Goal: Task Accomplishment & Management: Use online tool/utility

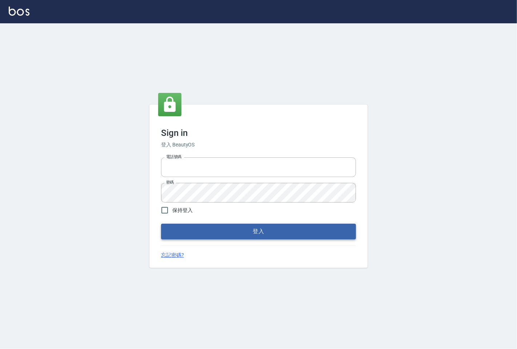
type input "25331148"
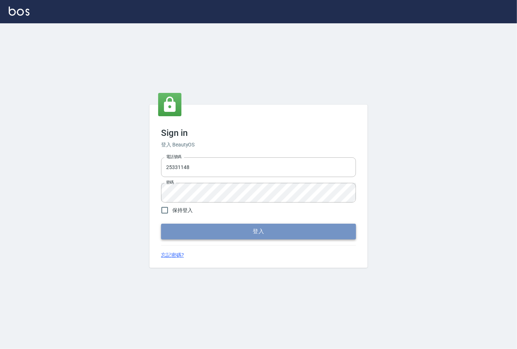
click at [180, 231] on button "登入" at bounding box center [258, 230] width 195 height 15
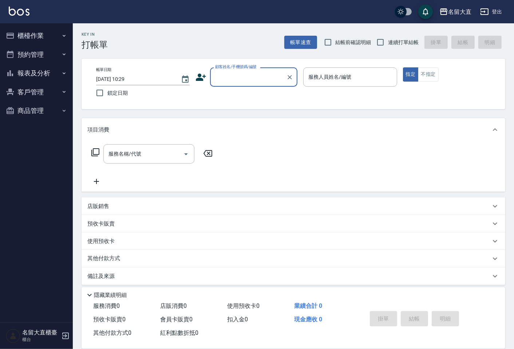
click at [22, 33] on button "櫃檯作業" at bounding box center [36, 35] width 67 height 19
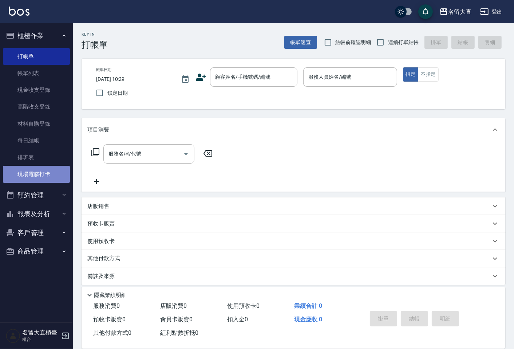
click at [49, 172] on link "現場電腦打卡" at bounding box center [36, 174] width 67 height 17
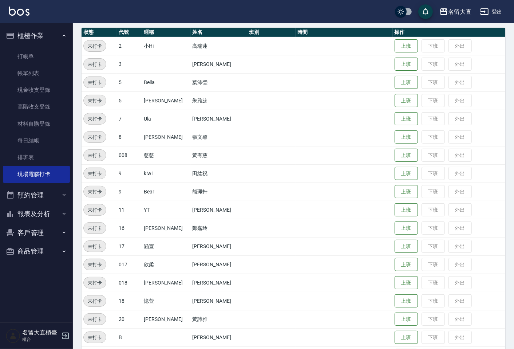
scroll to position [141, 0]
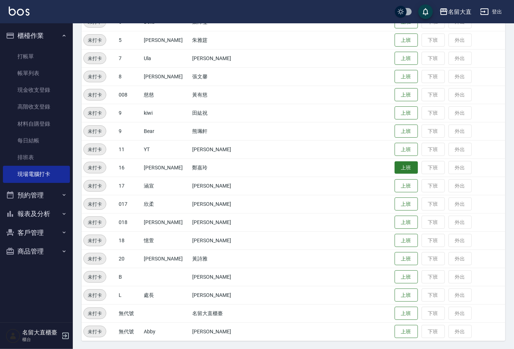
click at [396, 172] on button "上班" at bounding box center [405, 167] width 23 height 13
